Goal: Task Accomplishment & Management: Manage account settings

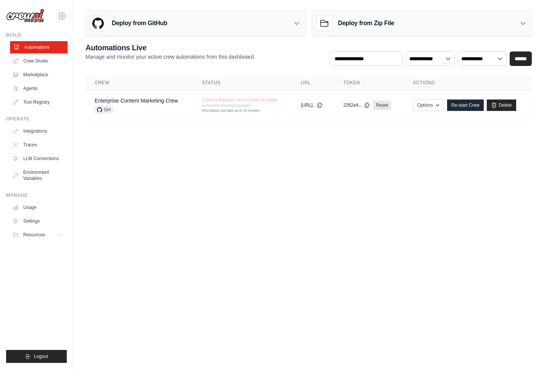
click at [40, 50] on link "Automations" at bounding box center [39, 47] width 58 height 12
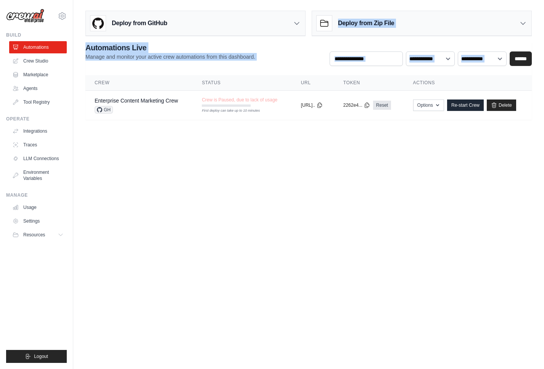
drag, startPoint x: 230, startPoint y: 31, endPoint x: 296, endPoint y: 72, distance: 78.0
click at [296, 72] on div "Deploy from GitHub Deploy your project directly from GitHub. Select a repositor…" at bounding box center [308, 64] width 471 height 112
click at [310, 60] on div "**********" at bounding box center [308, 54] width 446 height 24
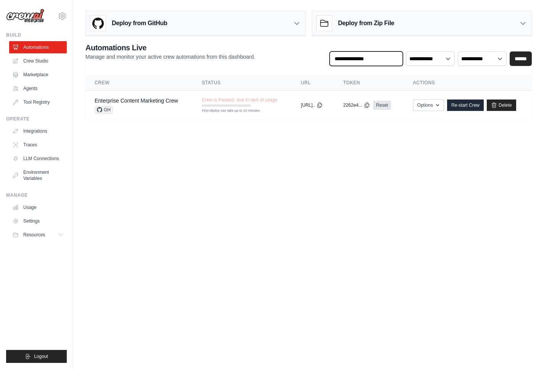
click at [377, 59] on input "text" at bounding box center [365, 58] width 73 height 14
click at [48, 84] on link "Agents" at bounding box center [39, 88] width 58 height 12
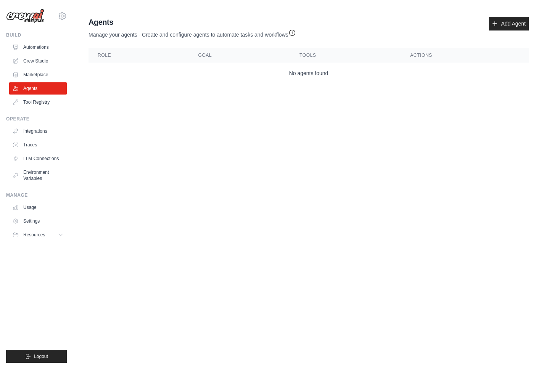
click at [496, 32] on div "Agents Manage your agents - Create and configure agents to automate tasks and w…" at bounding box center [308, 28] width 440 height 22
click at [506, 26] on link "Add Agent" at bounding box center [508, 24] width 40 height 14
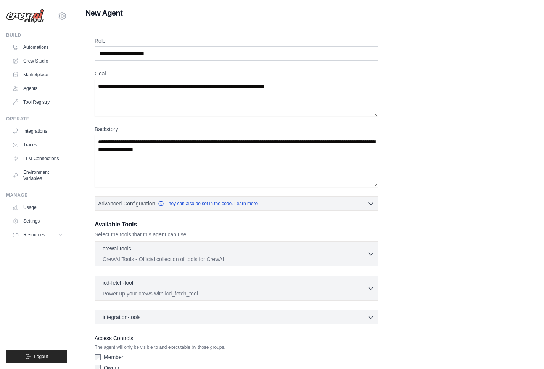
scroll to position [4, 0]
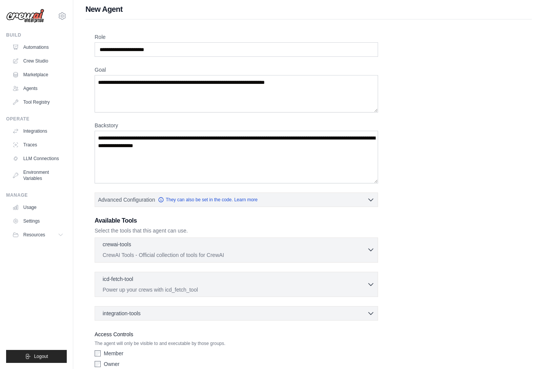
click at [372, 251] on icon "button" at bounding box center [371, 250] width 8 height 8
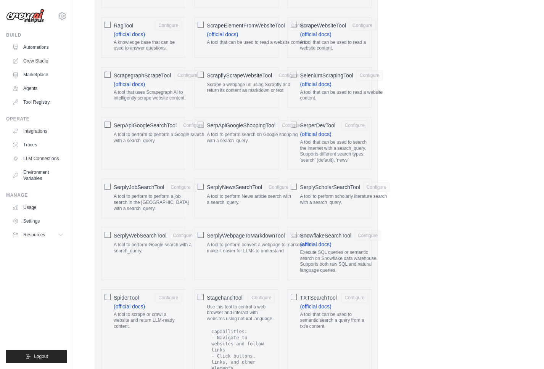
scroll to position [1540, 0]
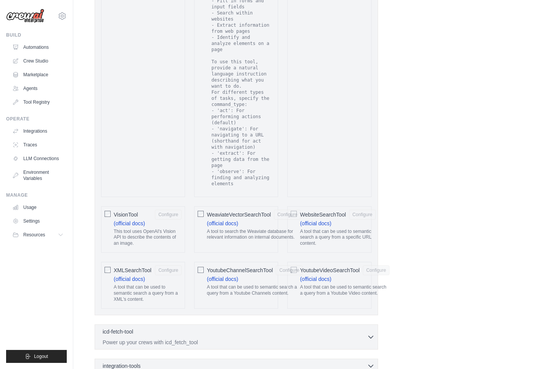
scroll to position [1457, 0]
click at [295, 270] on div "YoutubeVideoSearchTool Configure (official docs) A tool that can be used to sem…" at bounding box center [329, 285] width 84 height 47
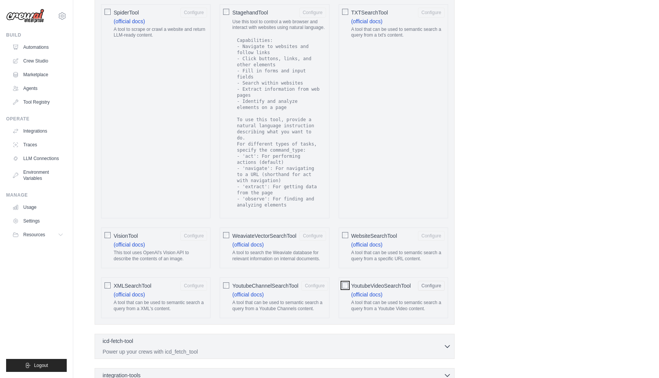
scroll to position [1278, 0]
click at [369, 293] on link "(official docs)" at bounding box center [366, 296] width 31 height 6
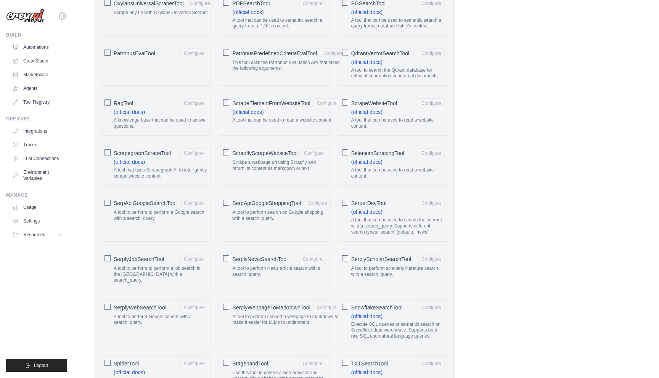
scroll to position [1363, 0]
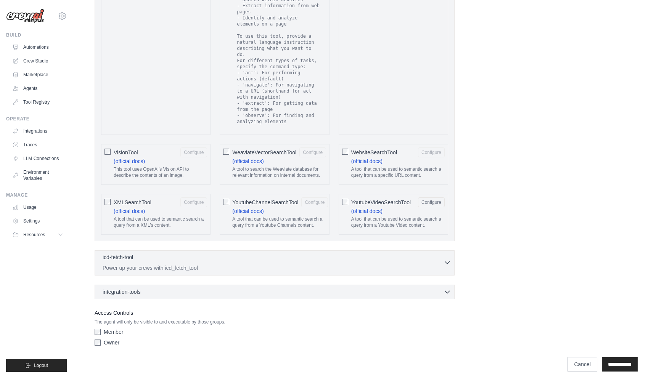
click at [448, 259] on icon "button" at bounding box center [447, 263] width 8 height 8
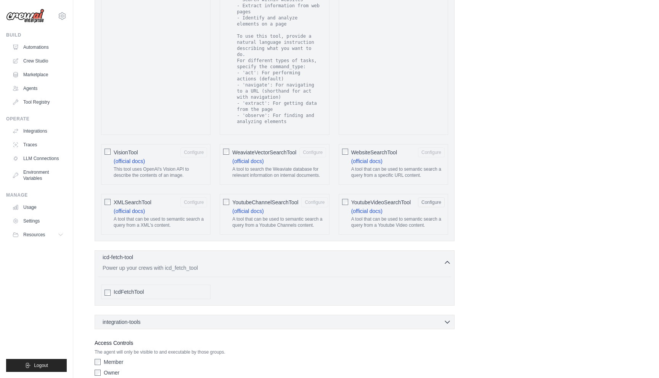
click at [448, 259] on icon "button" at bounding box center [447, 263] width 8 height 8
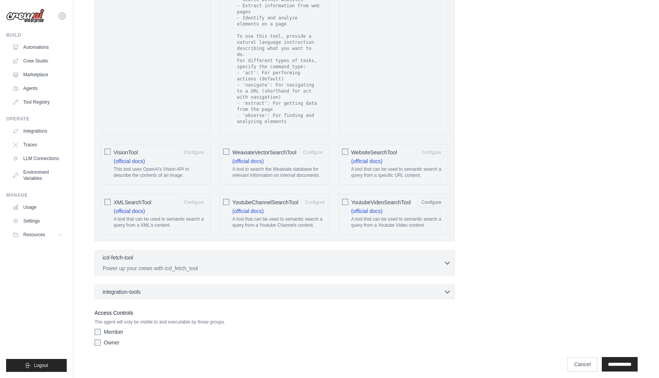
click at [452, 285] on div "integration-tools 0 selected Notion Google Sheets Box Jira" at bounding box center [275, 292] width 360 height 14
click at [445, 288] on icon "button" at bounding box center [447, 292] width 8 height 8
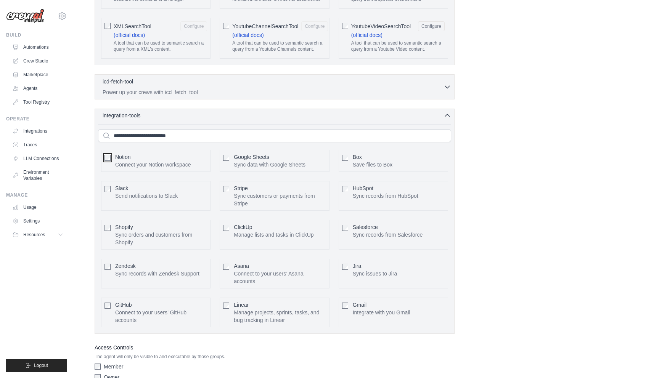
scroll to position [1548, 0]
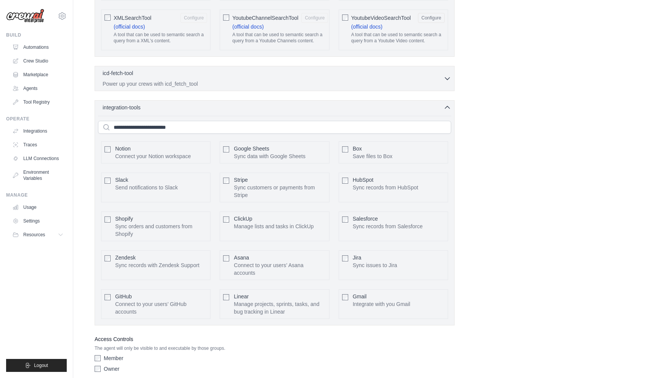
click at [316, 108] on div "integration-tools 0 selected Notion Google Sheets Box Jira" at bounding box center [275, 212] width 360 height 225
click at [320, 106] on div "integration-tools 0 selected Notion Google Sheets Box Jira" at bounding box center [275, 212] width 360 height 225
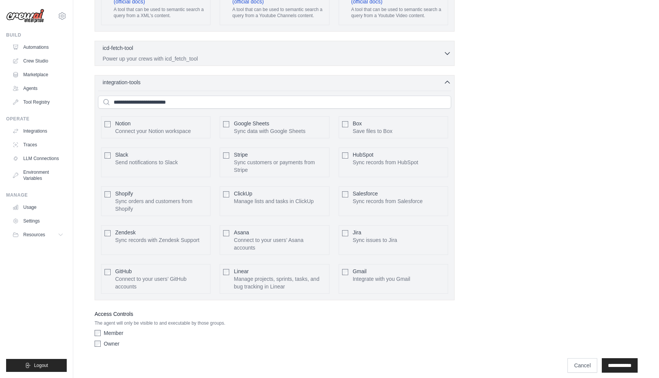
scroll to position [1574, 0]
click at [111, 339] on label "Owner" at bounding box center [112, 343] width 16 height 8
click at [543, 357] on input "**********" at bounding box center [620, 364] width 36 height 14
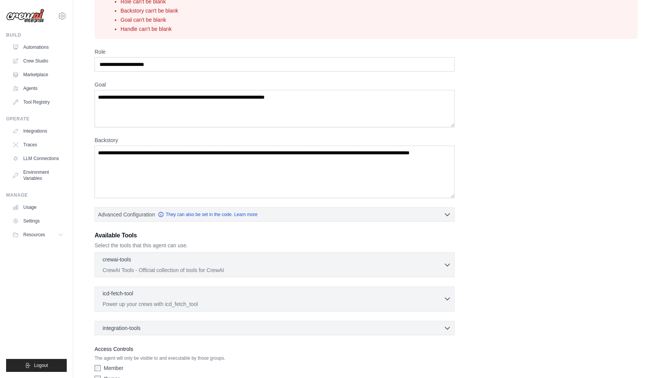
scroll to position [18, 0]
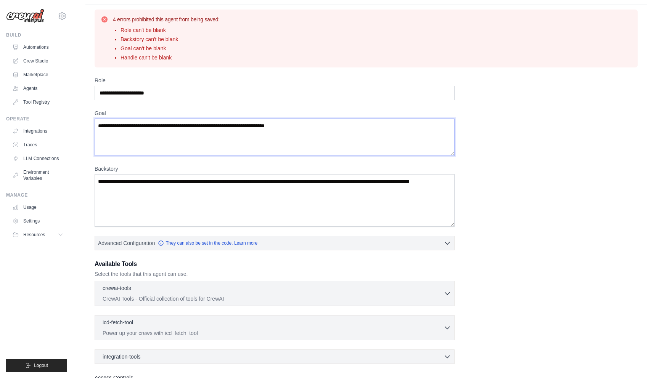
click at [223, 130] on textarea "Goal" at bounding box center [275, 137] width 360 height 37
click at [224, 128] on textarea "Goal" at bounding box center [275, 137] width 360 height 37
click at [208, 92] on input "Role" at bounding box center [275, 93] width 360 height 14
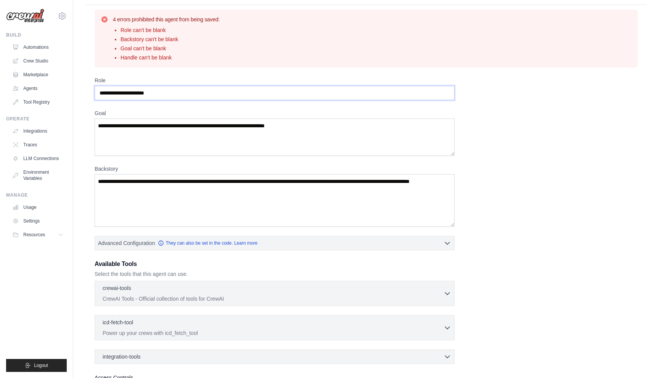
scroll to position [0, 0]
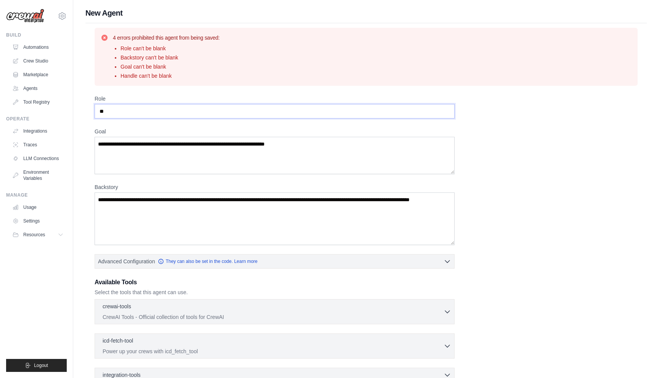
type input "*"
type input "**********"
click at [198, 153] on textarea "Goal" at bounding box center [275, 155] width 360 height 37
type textarea "*"
type textarea "**********"
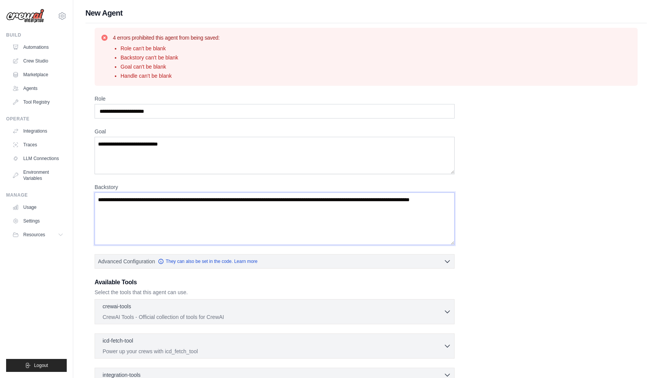
click at [181, 204] on textarea "Backstory" at bounding box center [275, 219] width 360 height 53
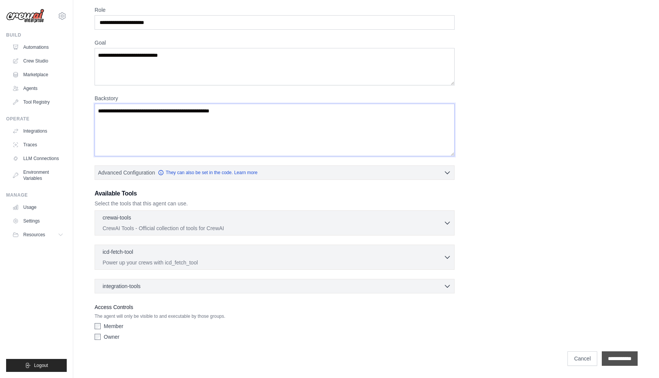
type textarea "**********"
click at [543, 357] on input "**********" at bounding box center [620, 359] width 36 height 14
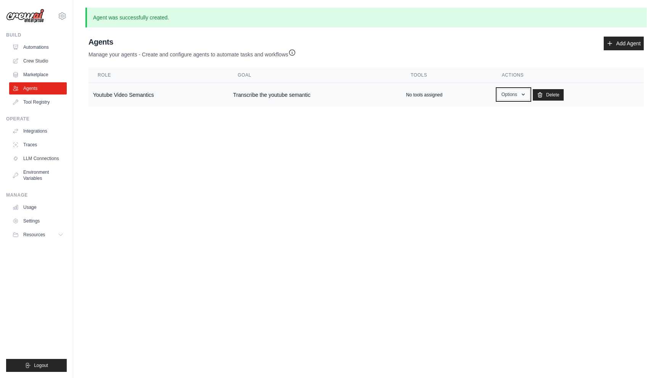
click at [509, 96] on button "Options" at bounding box center [513, 94] width 32 height 11
click at [483, 114] on link "Show" at bounding box center [502, 112] width 55 height 14
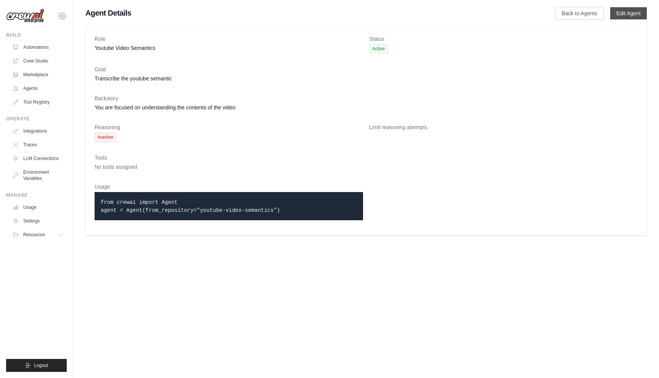
click at [543, 10] on link "Edit Agent" at bounding box center [628, 13] width 37 height 12
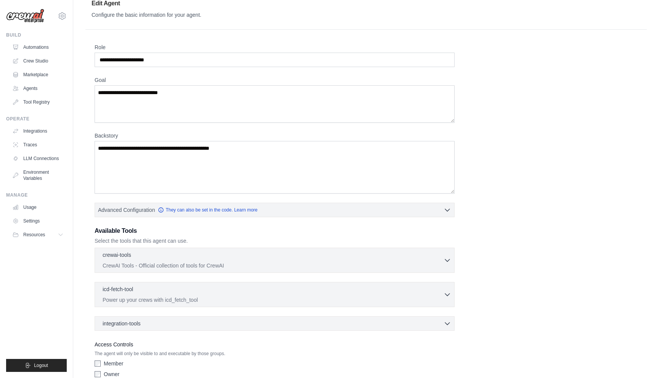
scroll to position [52, 0]
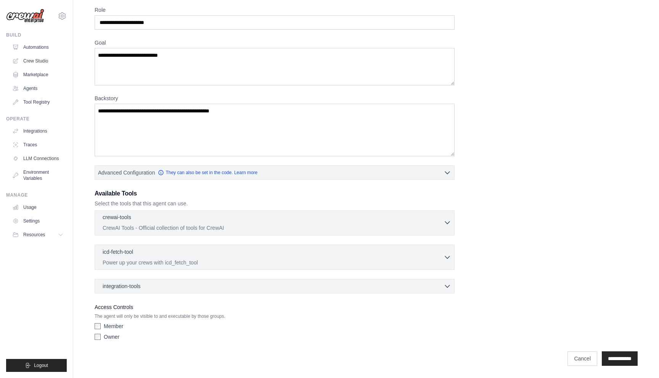
click at [295, 227] on p "CrewAI Tools - Official collection of tools for CrewAI" at bounding box center [273, 228] width 341 height 8
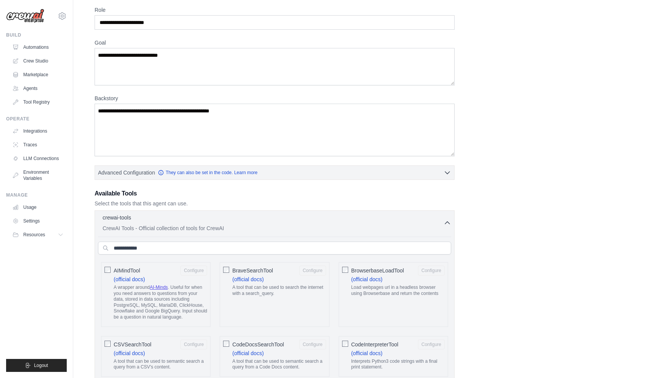
scroll to position [1384, 0]
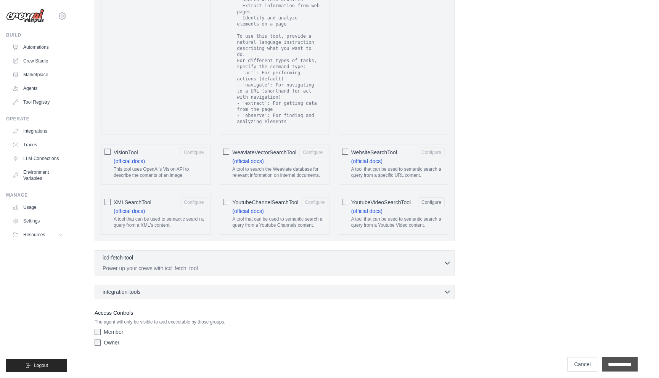
click at [543, 358] on input "**********" at bounding box center [620, 364] width 36 height 14
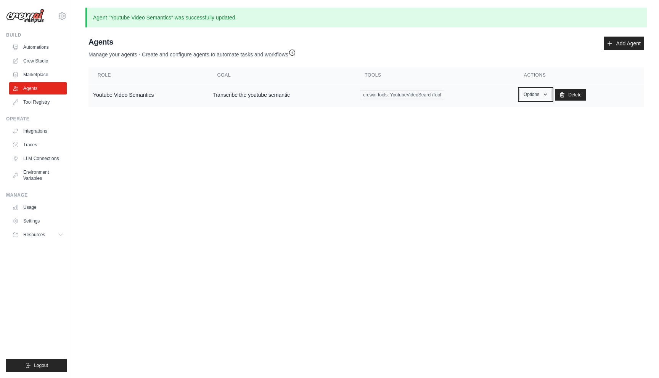
click at [524, 95] on button "Options" at bounding box center [535, 94] width 32 height 11
